Goal: Navigation & Orientation: Go to known website

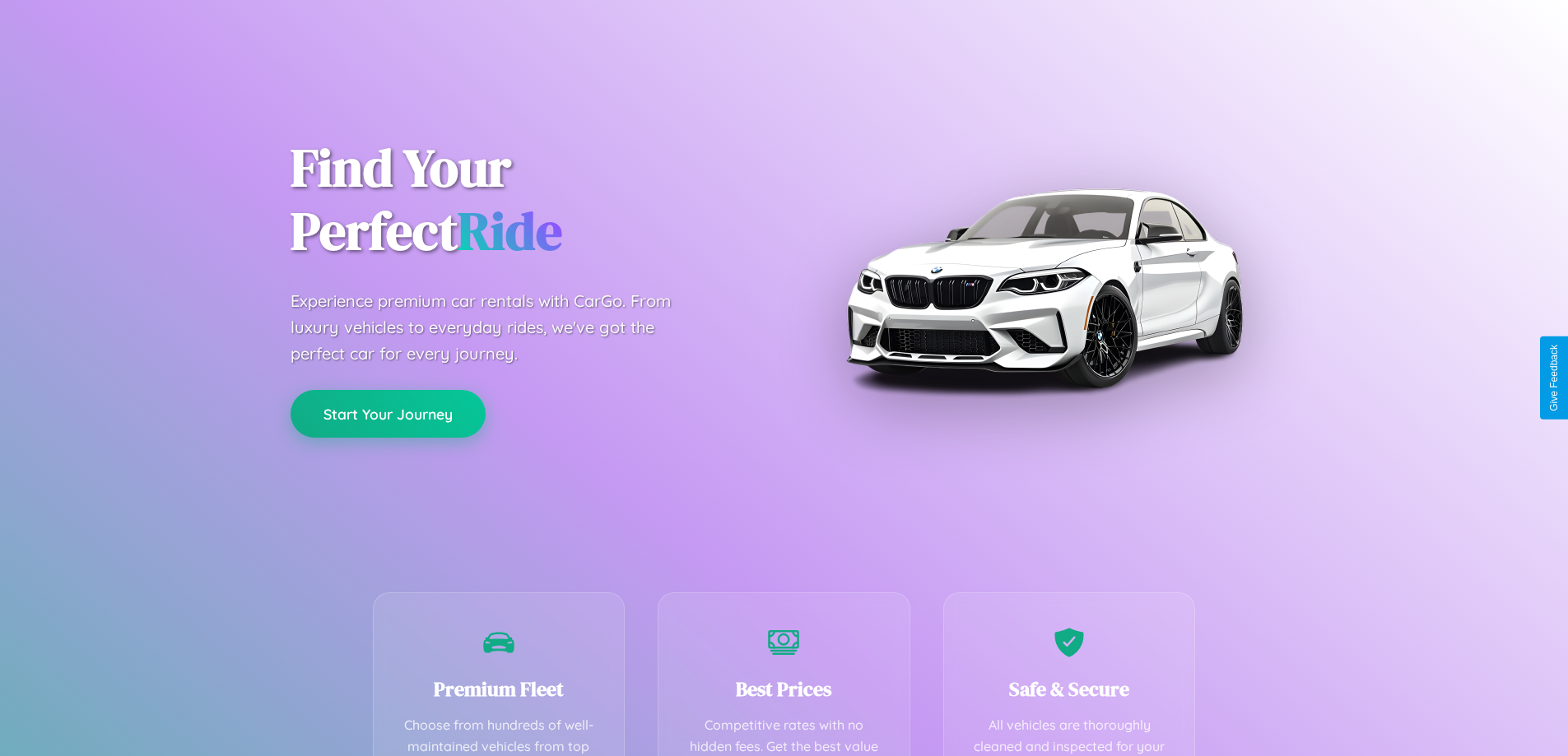
click at [387, 414] on button "Start Your Journey" at bounding box center [388, 413] width 195 height 47
click at [387, 413] on button "Start Your Journey" at bounding box center [388, 413] width 195 height 47
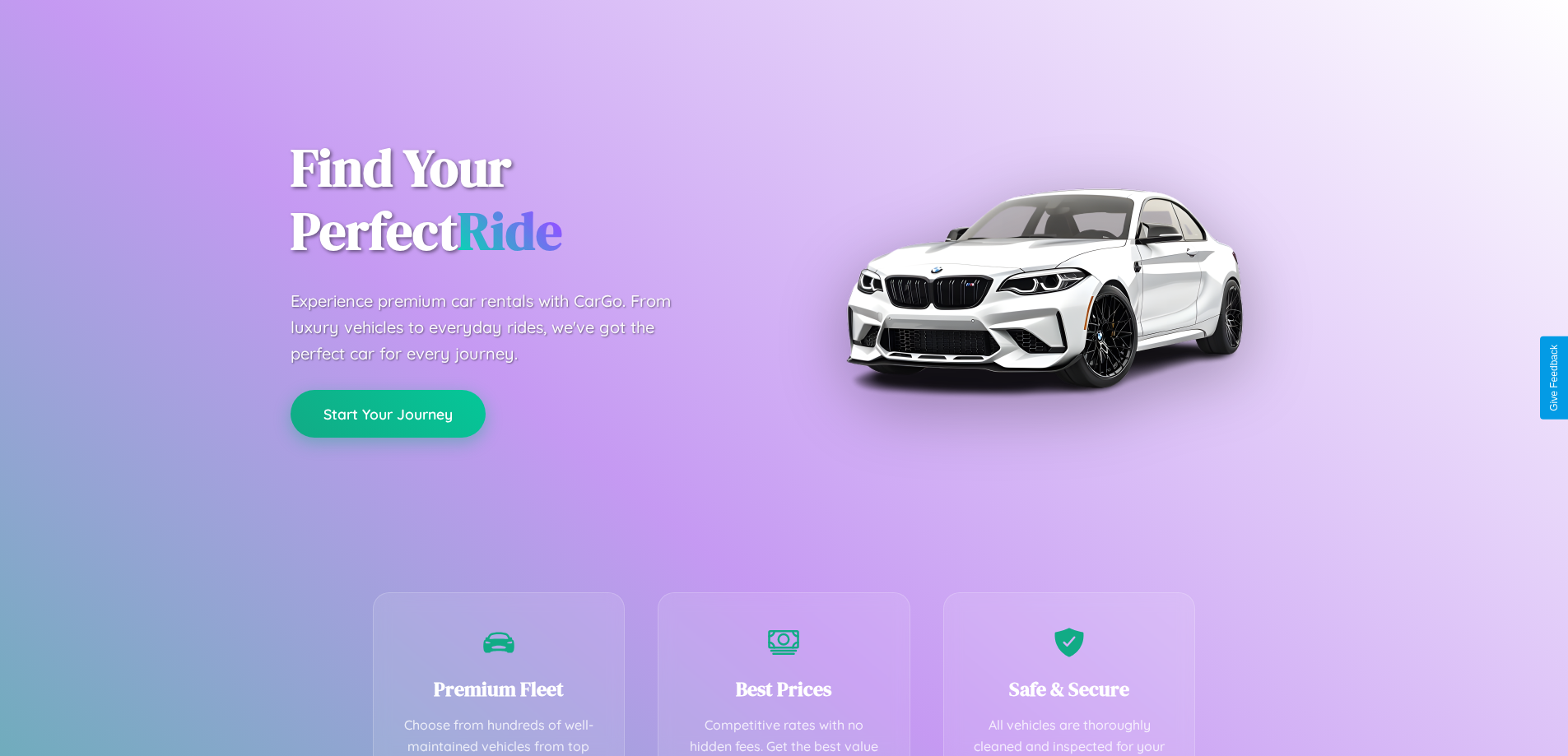
click at [387, 413] on button "Start Your Journey" at bounding box center [388, 413] width 195 height 47
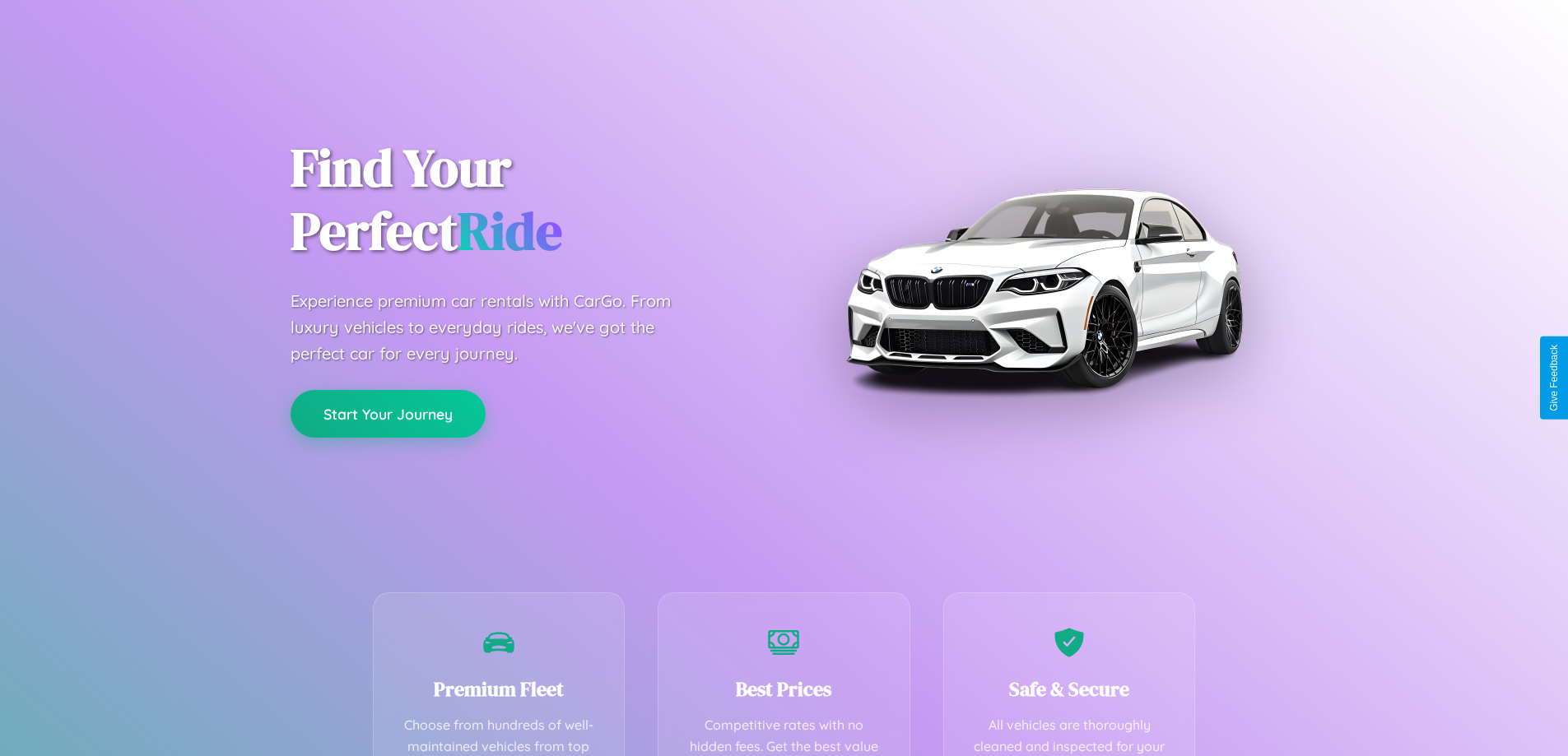
click at [387, 413] on button "Start Your Journey" at bounding box center [388, 413] width 195 height 47
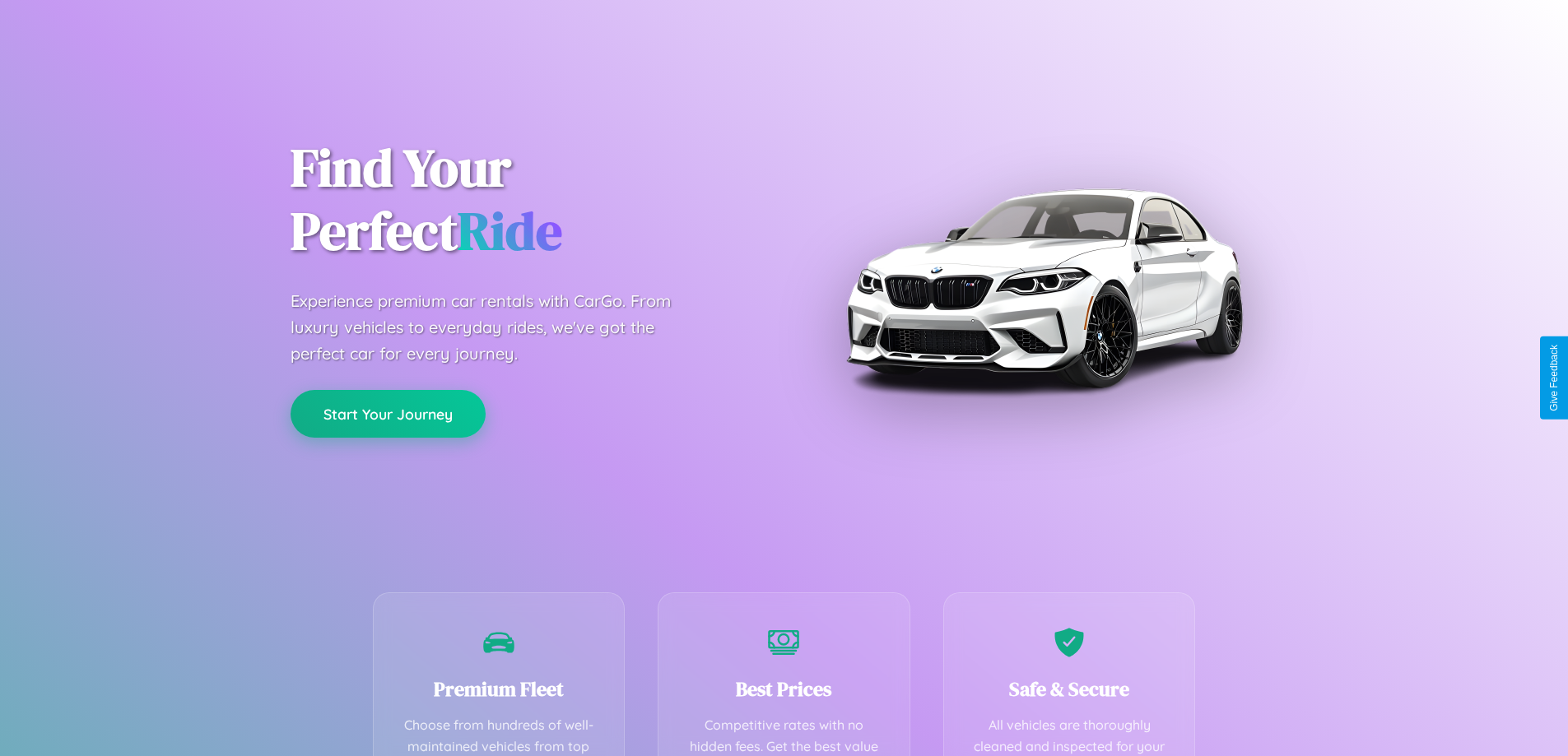
click at [387, 413] on button "Start Your Journey" at bounding box center [388, 413] width 195 height 47
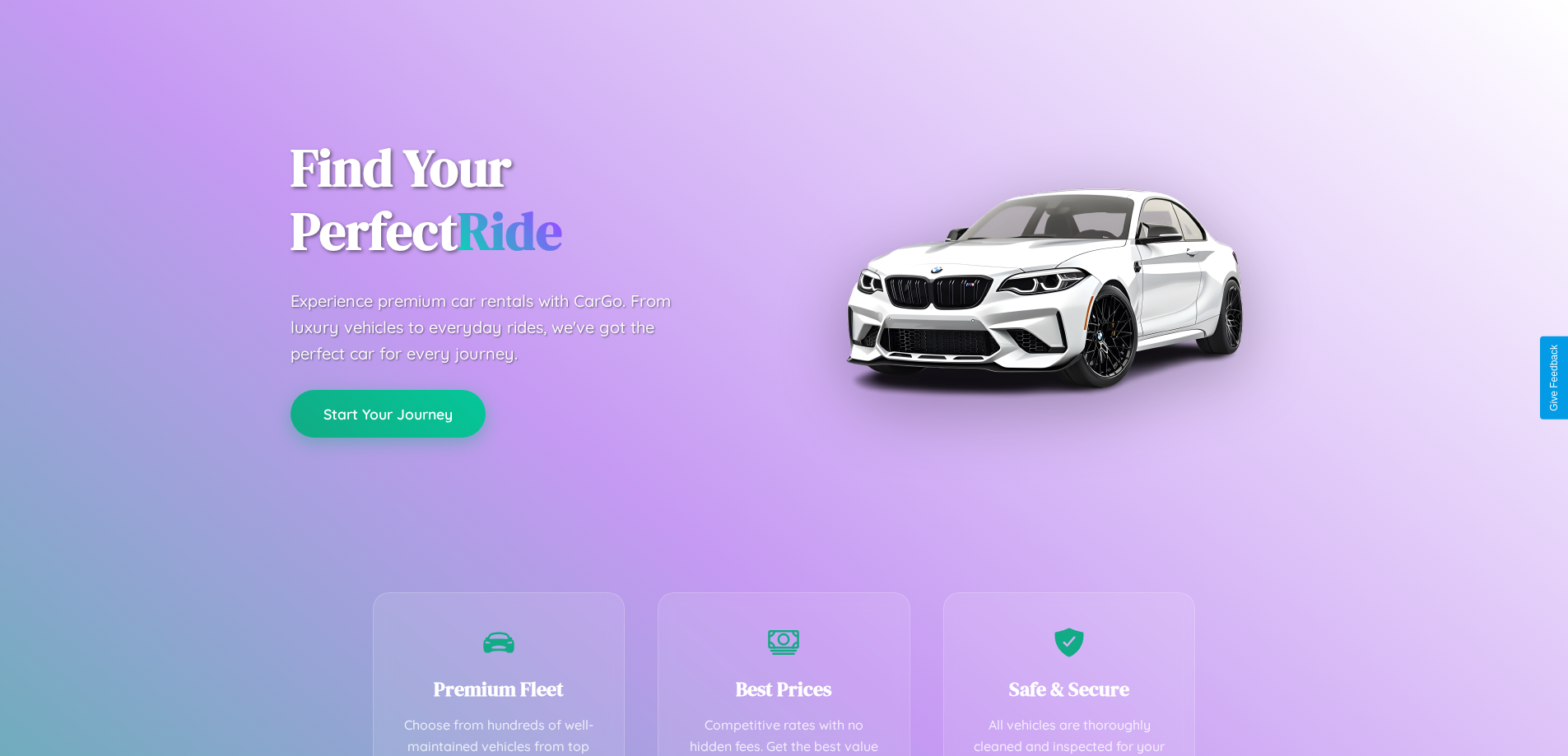
click at [387, 413] on button "Start Your Journey" at bounding box center [388, 413] width 195 height 47
